Goal: Information Seeking & Learning: Learn about a topic

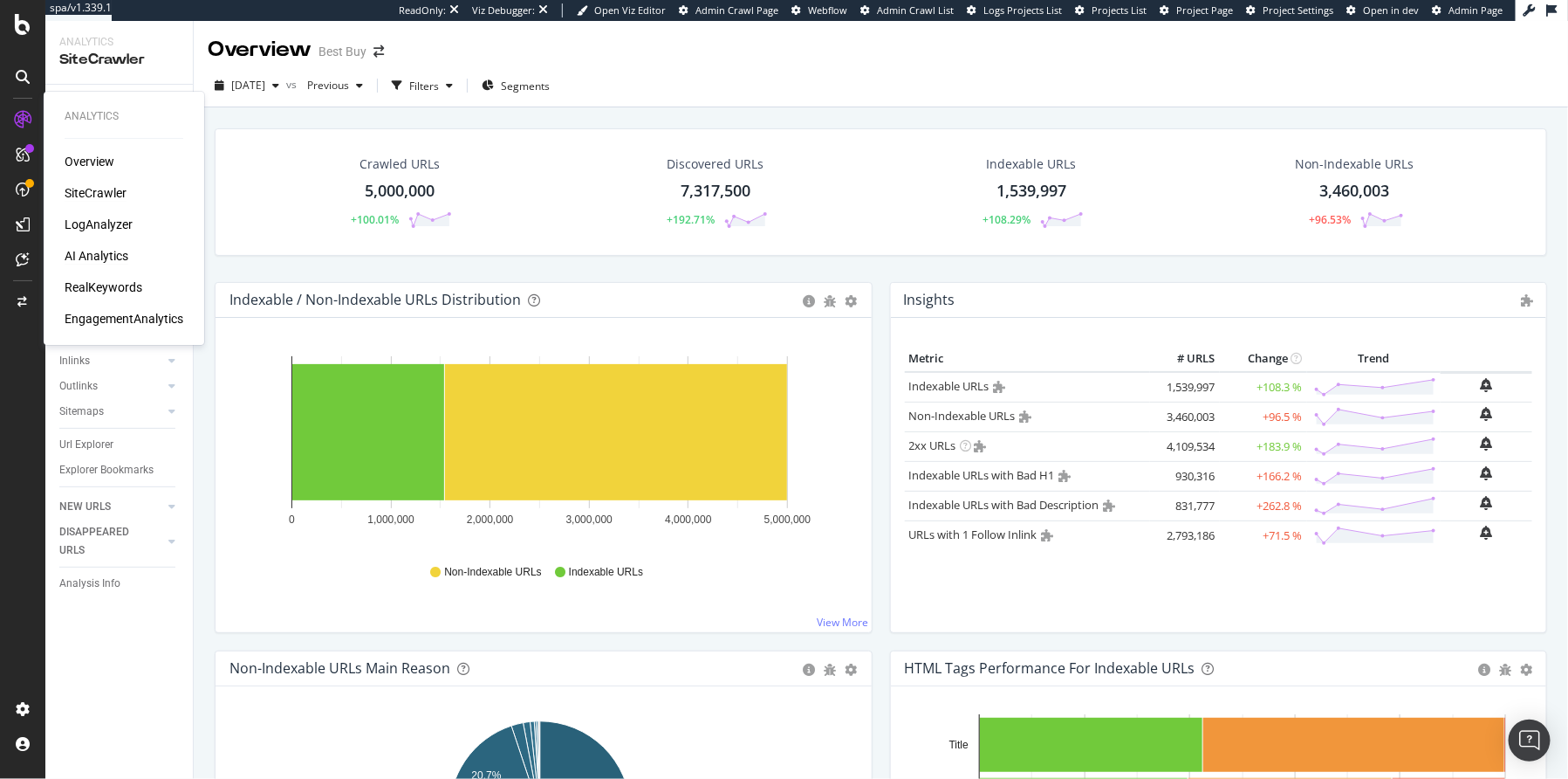
click at [82, 259] on div "AI Analytics" at bounding box center [97, 255] width 64 height 18
